Goal: Information Seeking & Learning: Check status

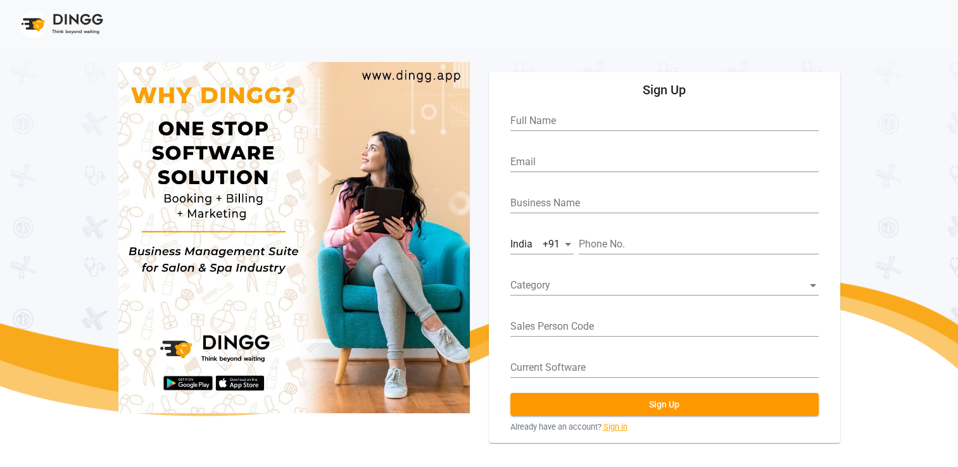
click at [613, 429] on link "Sign in" at bounding box center [615, 427] width 24 height 12
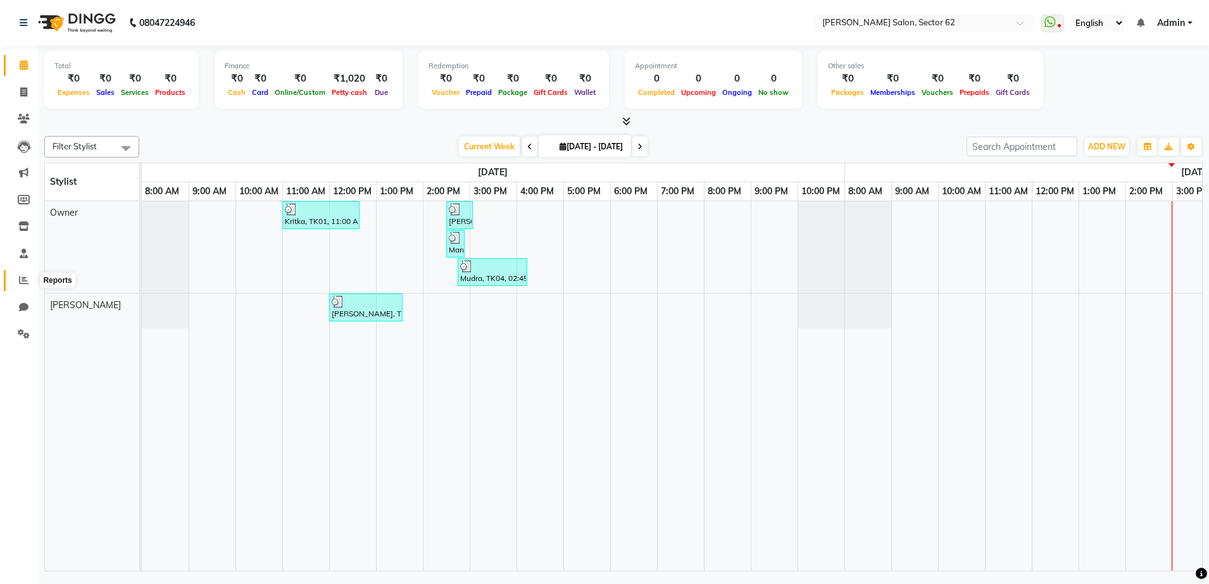
click at [32, 275] on span at bounding box center [24, 281] width 22 height 15
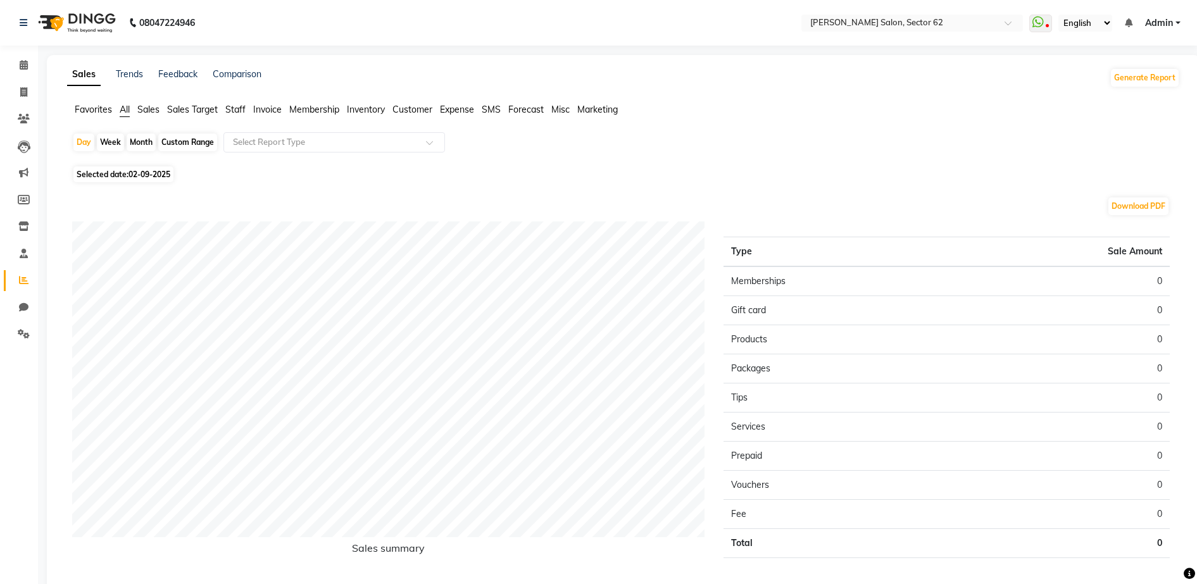
click at [148, 143] on div "Month" at bounding box center [141, 143] width 29 height 18
select select "9"
select select "2025"
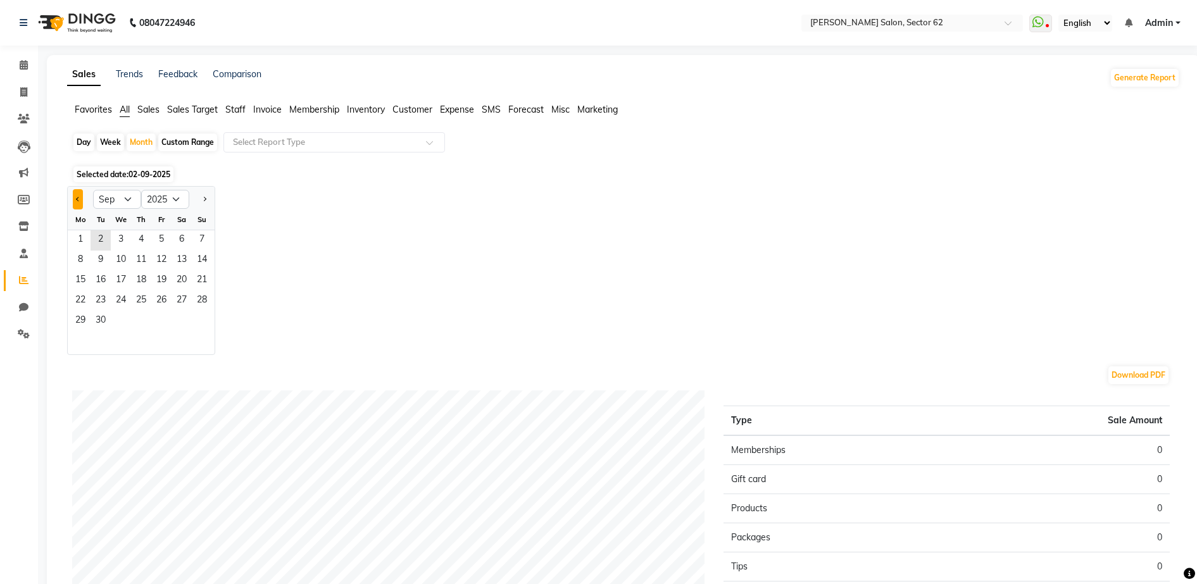
click at [79, 198] on span "Previous month" at bounding box center [78, 198] width 4 height 4
select select "8"
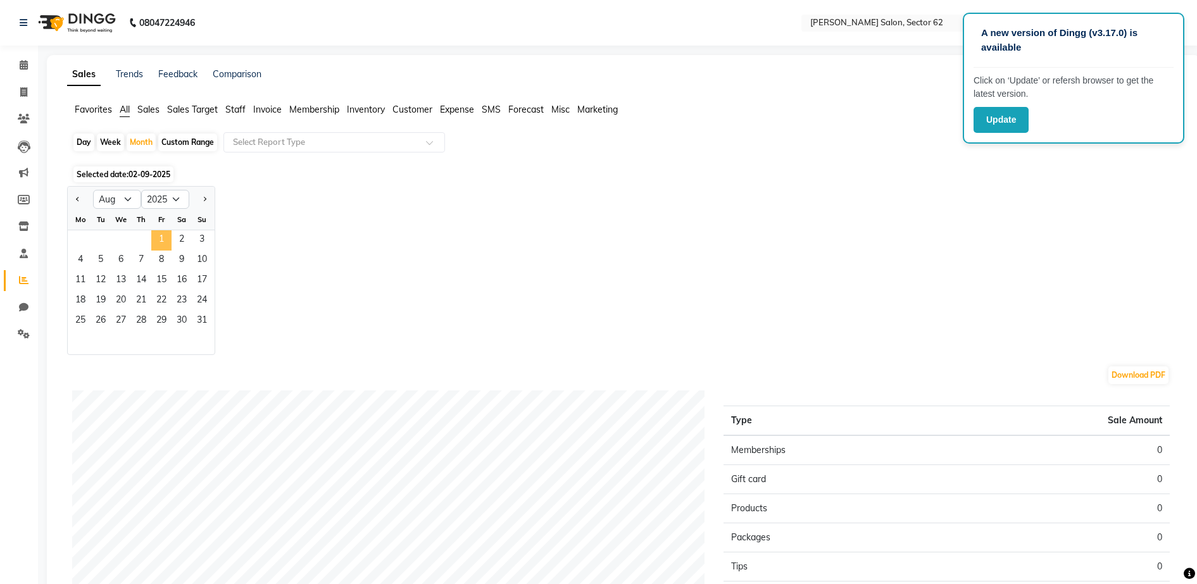
click at [164, 244] on span "1" at bounding box center [161, 240] width 20 height 20
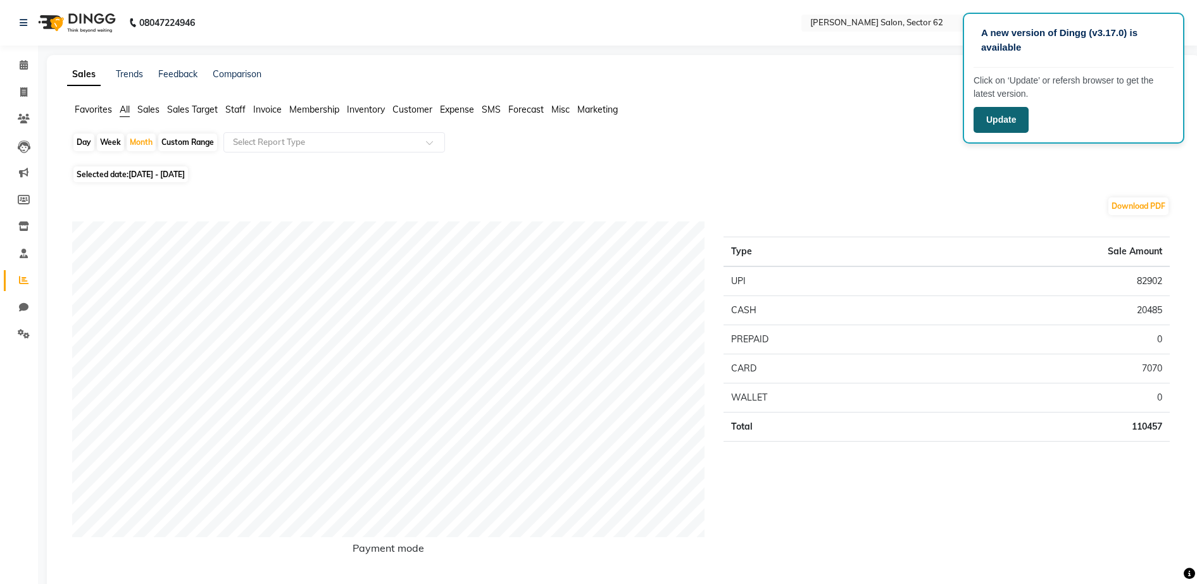
click at [998, 129] on button "Update" at bounding box center [1001, 120] width 55 height 26
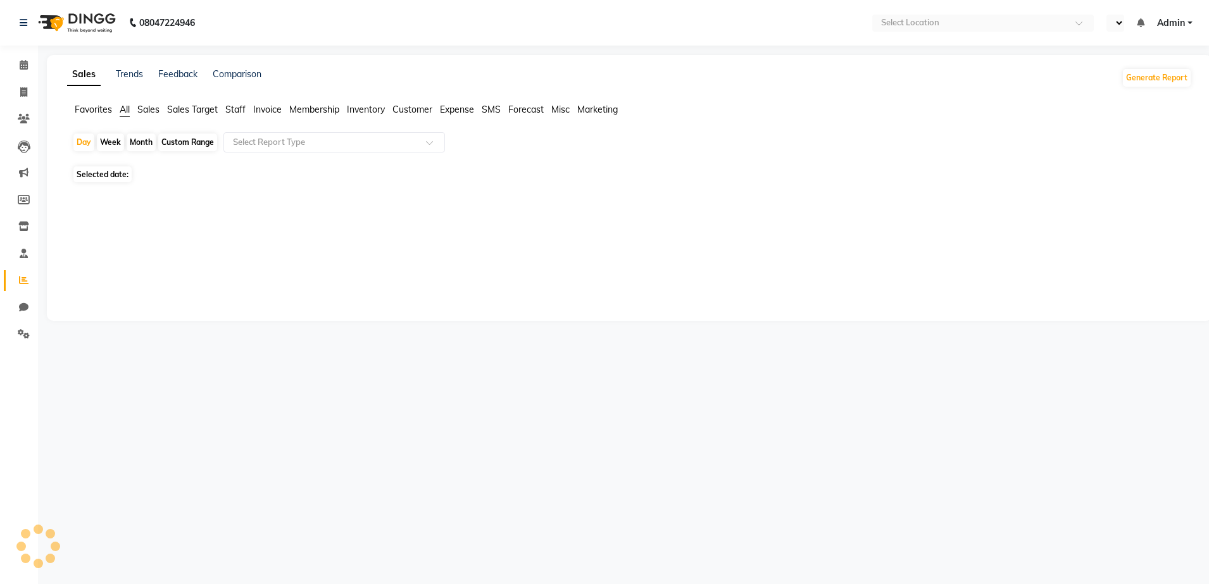
select select "en"
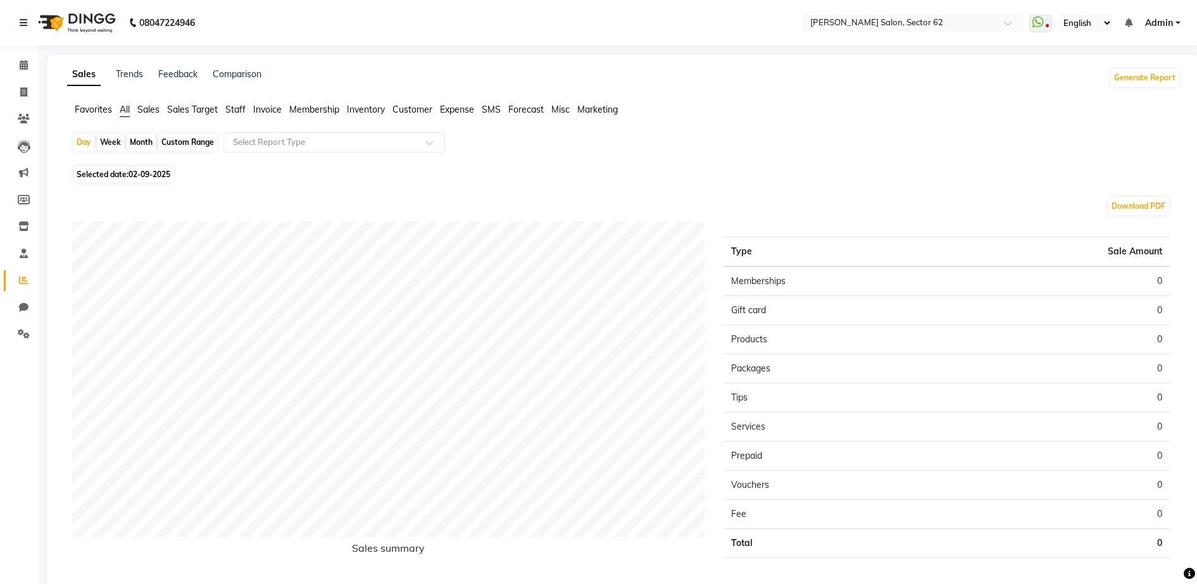
scroll to position [53, 0]
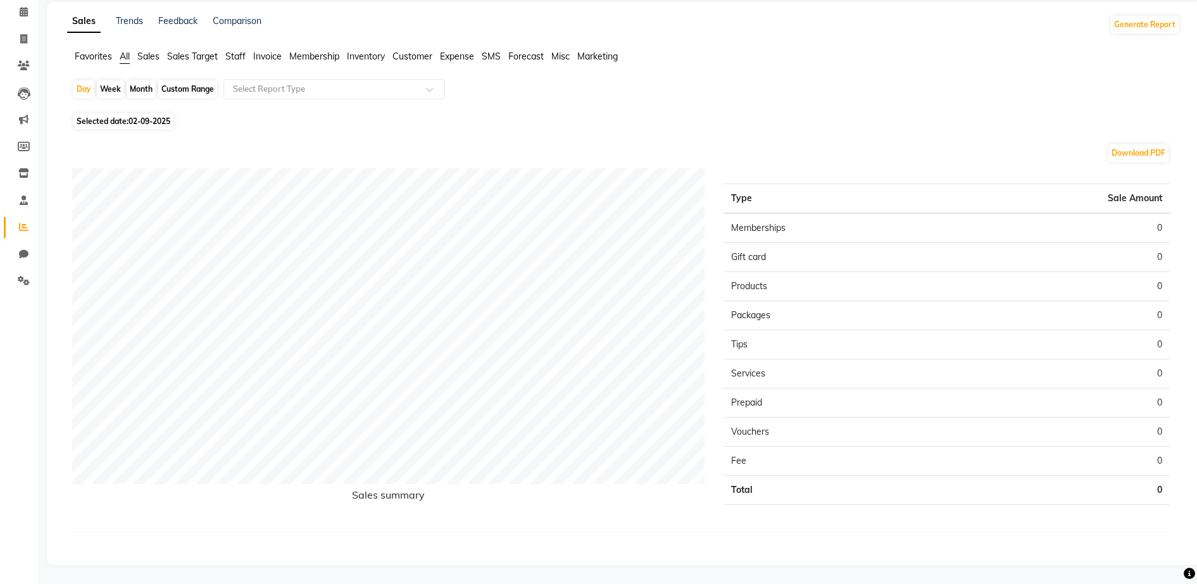
click at [950, 36] on div "Sales Trends Feedback Comparison Generate Report Favorites All Sales Sales Targ…" at bounding box center [624, 284] width 1154 height 564
click at [96, 85] on div "Day Week Month Custom Range Select Report Type" at bounding box center [623, 94] width 1103 height 30
click at [101, 94] on div "Week" at bounding box center [110, 89] width 27 height 18
select select "9"
select select "2025"
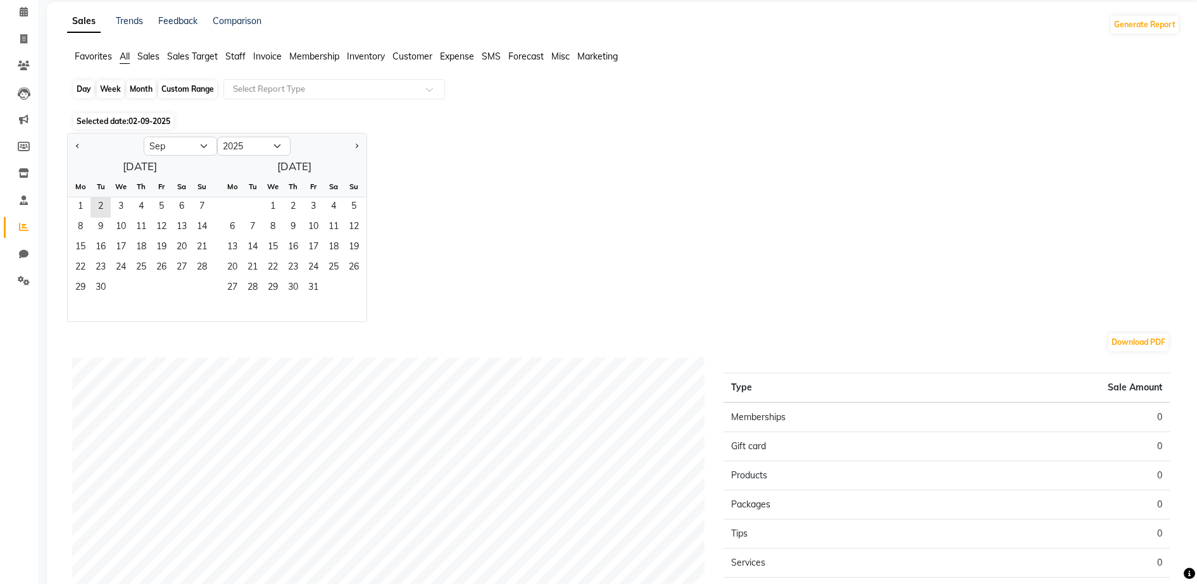
click at [101, 94] on div "Week" at bounding box center [110, 89] width 27 height 18
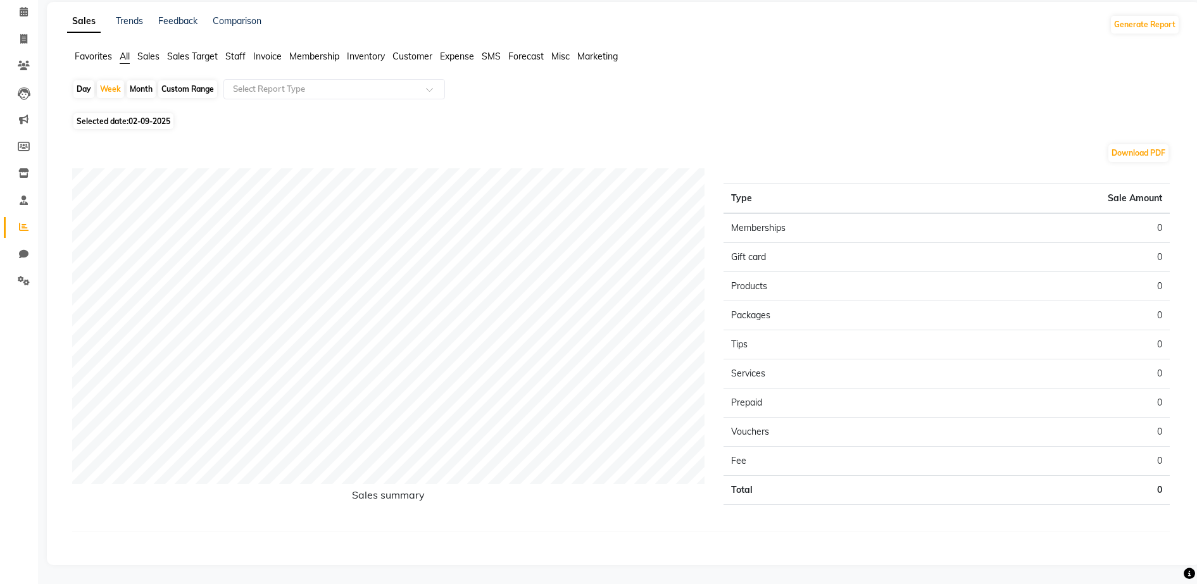
click at [82, 99] on div "Day Week Month Custom Range Select Report Type" at bounding box center [623, 94] width 1103 height 30
click at [82, 82] on div "Day" at bounding box center [83, 89] width 21 height 18
select select "9"
select select "2025"
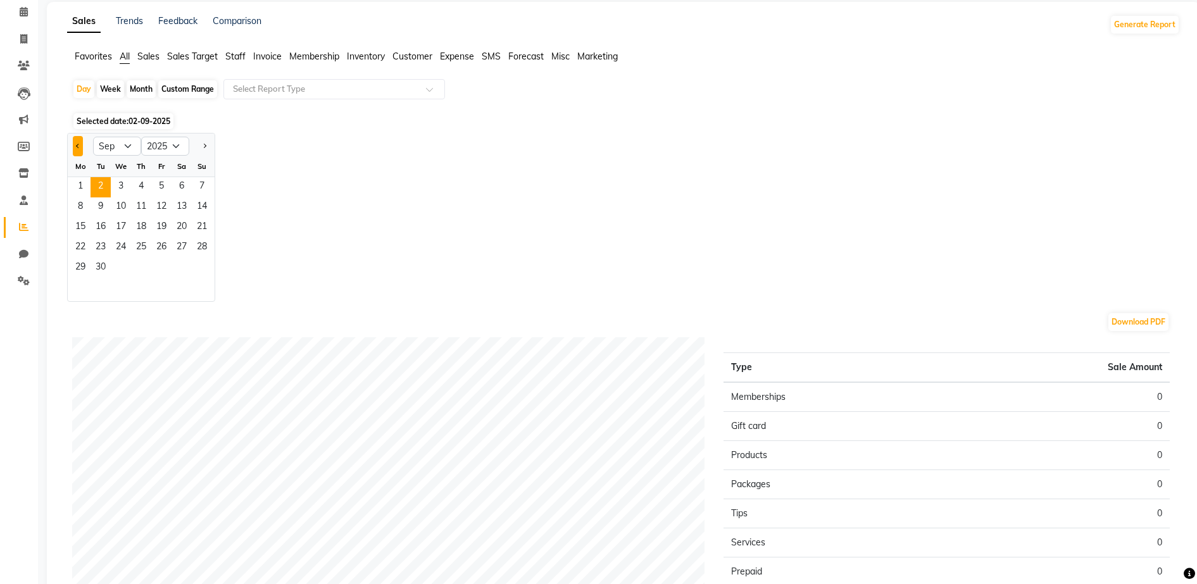
click at [83, 148] on button "Previous month" at bounding box center [78, 146] width 10 height 20
select select "8"
click at [167, 190] on span "1" at bounding box center [161, 187] width 20 height 20
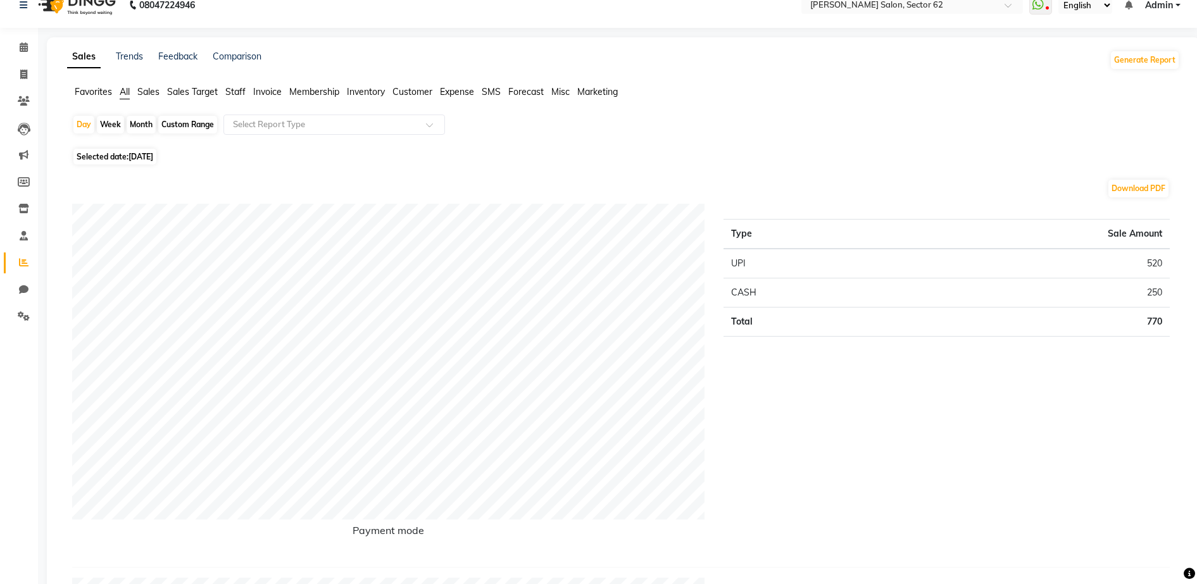
scroll to position [18, 0]
click at [152, 126] on div "Month" at bounding box center [141, 124] width 29 height 18
select select "8"
select select "2025"
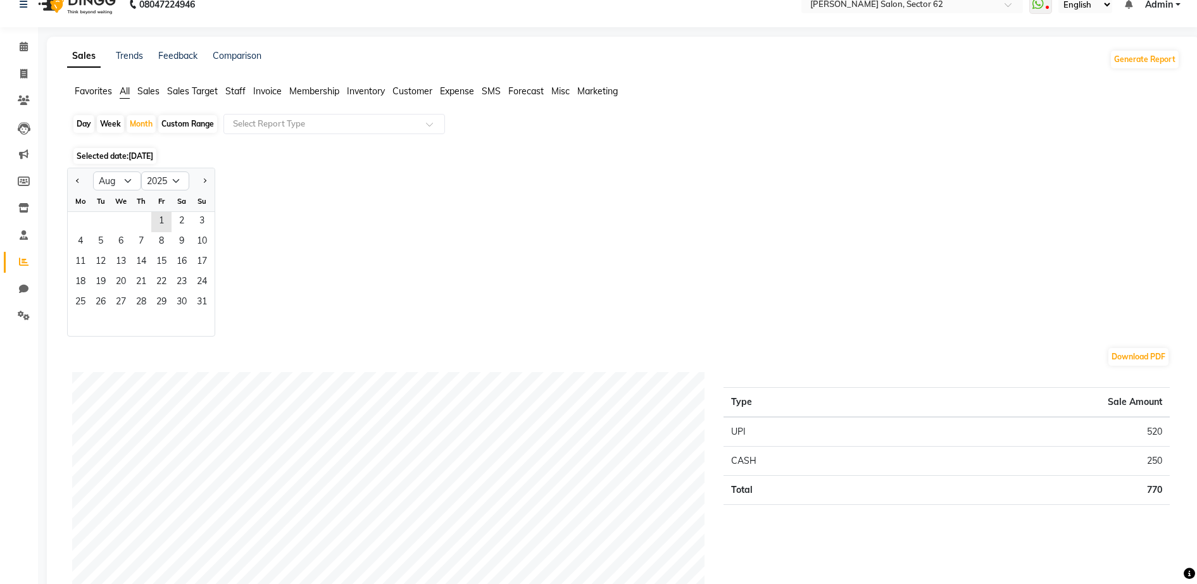
click at [161, 211] on div "Fr" at bounding box center [161, 201] width 20 height 20
